Goal: Information Seeking & Learning: Learn about a topic

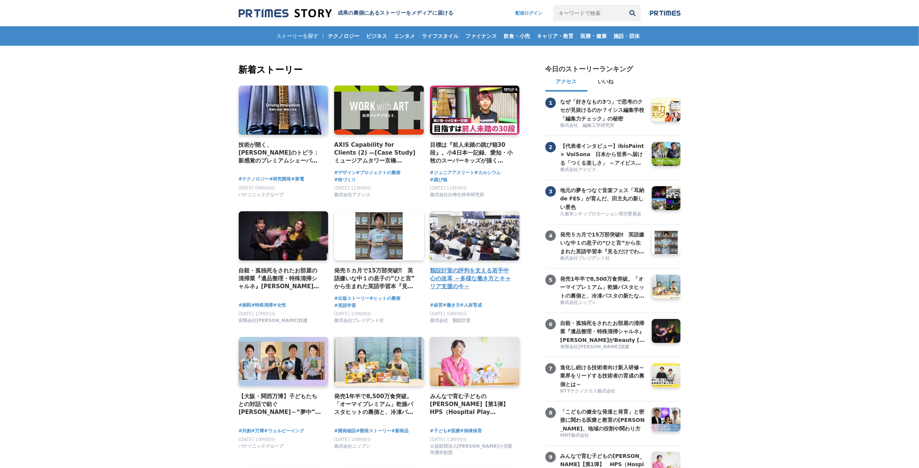
scroll to position [240, 0]
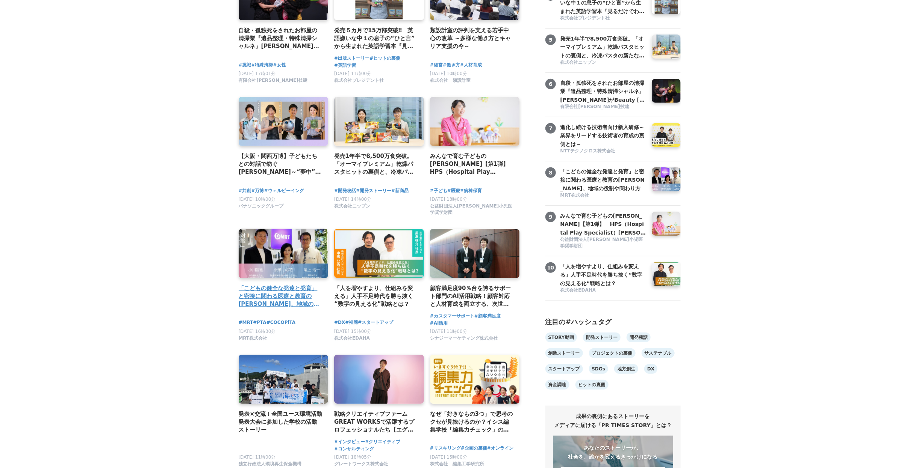
click at [274, 287] on h4 "「こどもの健全な発達と発育」と密接に関わる医療と教育の[PERSON_NAME]、地域の役割や関わり方" at bounding box center [281, 296] width 84 height 24
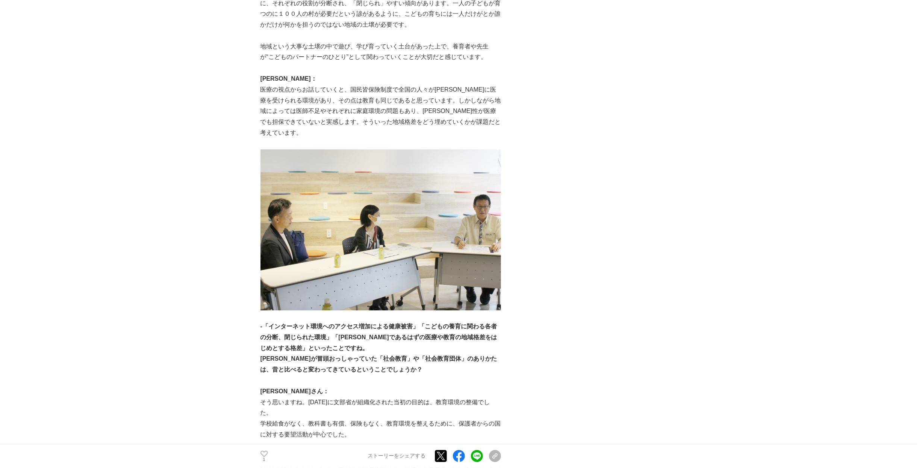
scroll to position [2044, 0]
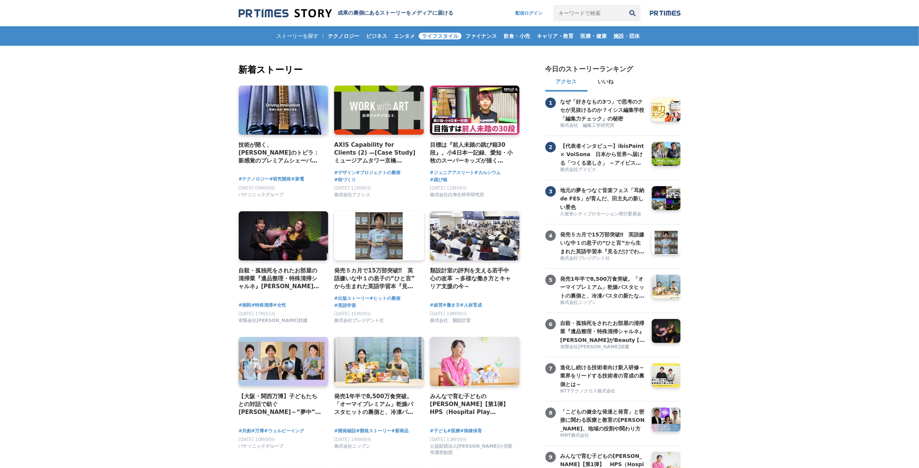
click at [452, 33] on span "ライフスタイル" at bounding box center [440, 36] width 43 height 7
